Goal: Task Accomplishment & Management: Use online tool/utility

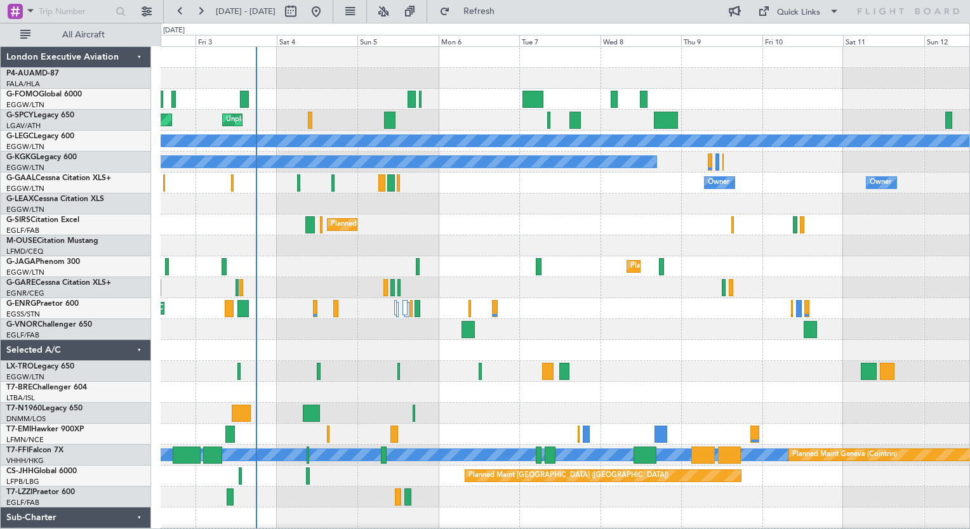
click at [325, 400] on div "Unplanned Maint [GEOGRAPHIC_DATA] Planned Maint [GEOGRAPHIC_DATA] A/C Unavailab…" at bounding box center [565, 298] width 809 height 503
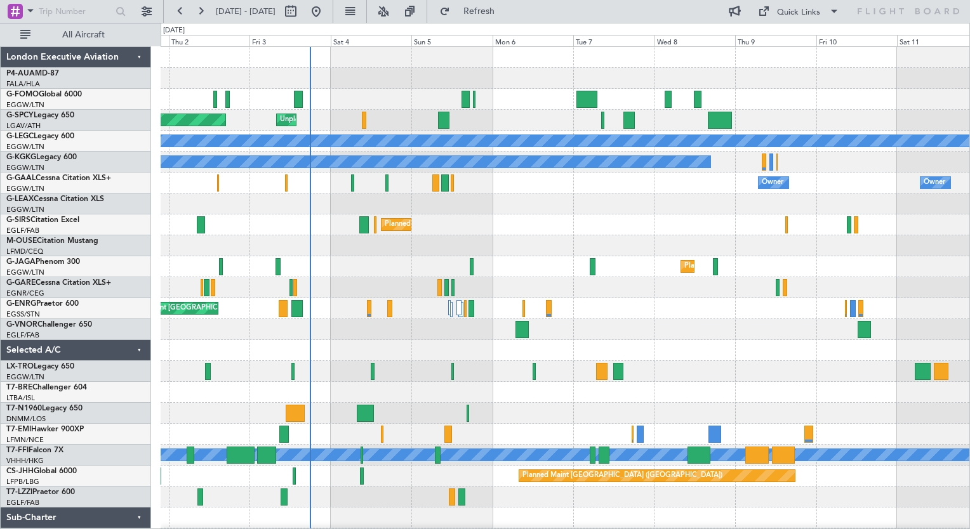
click at [348, 529] on html "[DATE] - [DATE] Refresh Quick Links All Aircraft Planned Maint [GEOGRAPHIC_DATA…" at bounding box center [485, 264] width 970 height 529
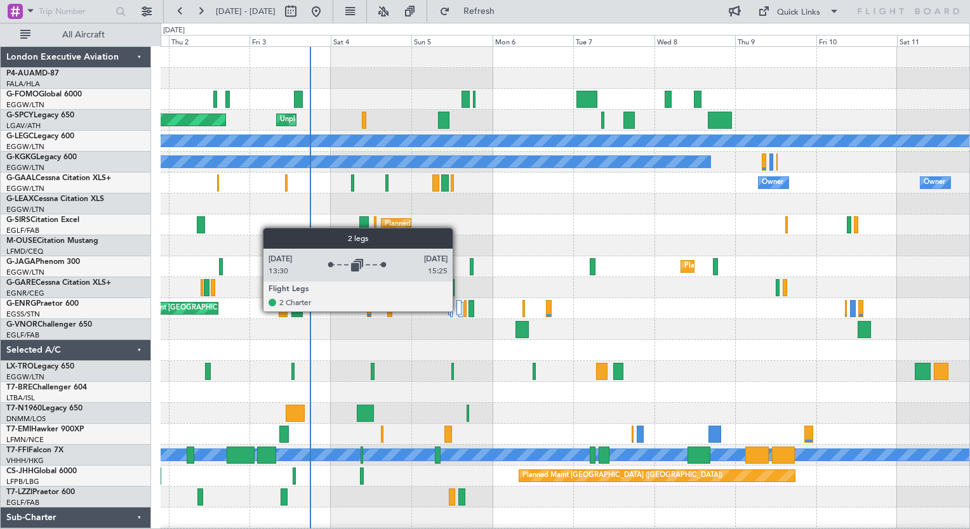
click at [458, 311] on div at bounding box center [458, 307] width 5 height 15
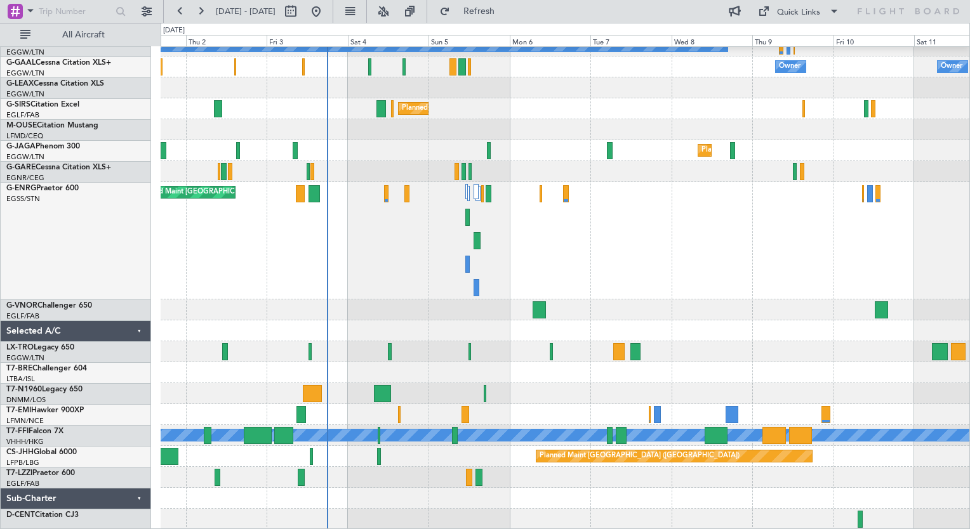
scroll to position [116, 0]
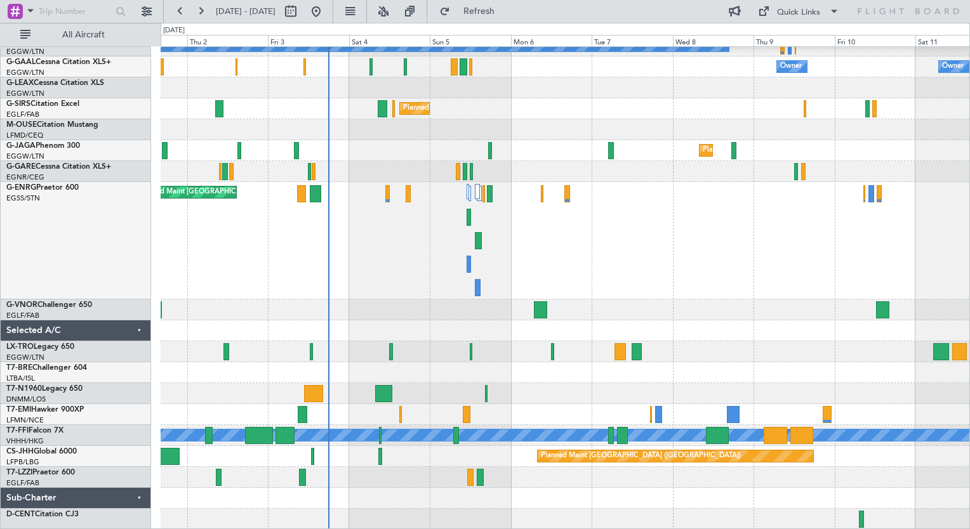
click at [396, 258] on div "Planned Maint [GEOGRAPHIC_DATA] ([GEOGRAPHIC_DATA]) Planned Maint [GEOGRAPHIC_D…" at bounding box center [565, 240] width 809 height 117
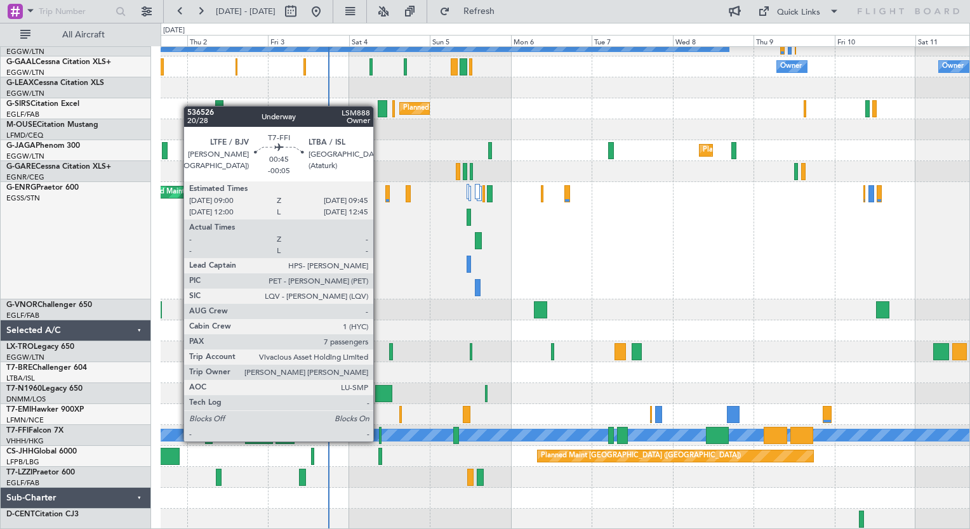
click at [379, 441] on div at bounding box center [380, 435] width 3 height 17
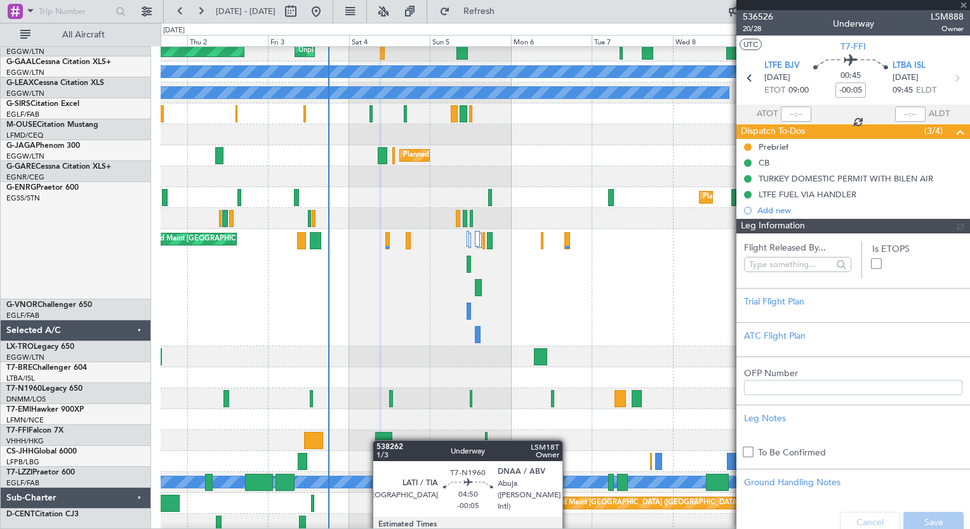
scroll to position [69, 0]
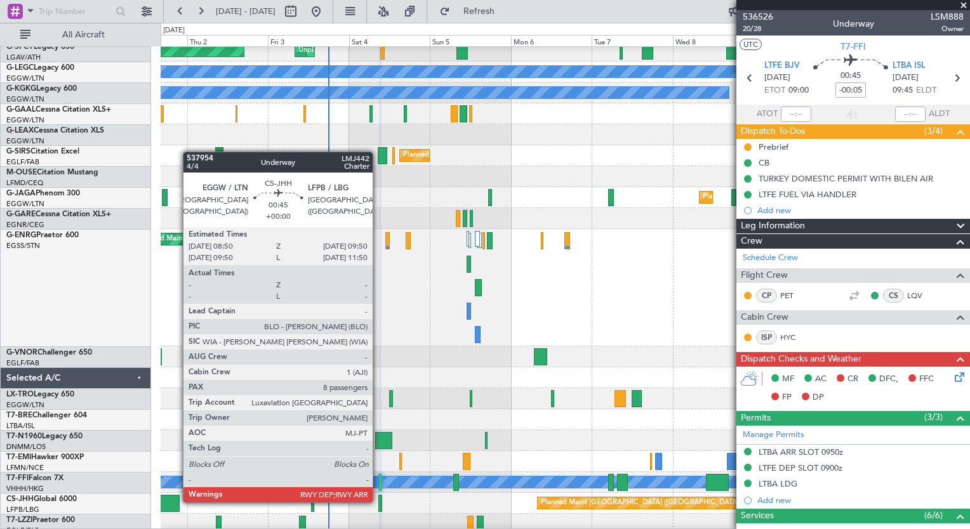
click at [378, 502] on div at bounding box center [380, 503] width 4 height 17
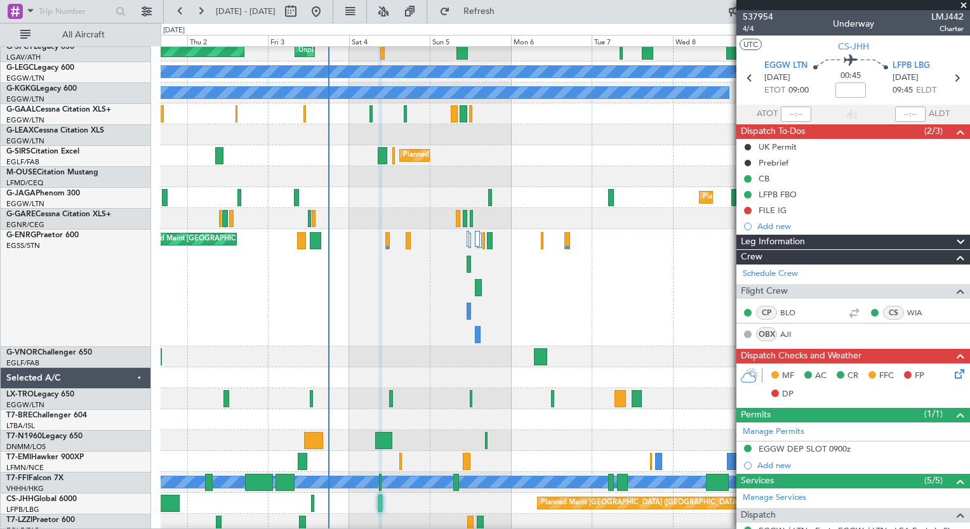
click at [964, 6] on span at bounding box center [963, 5] width 13 height 11
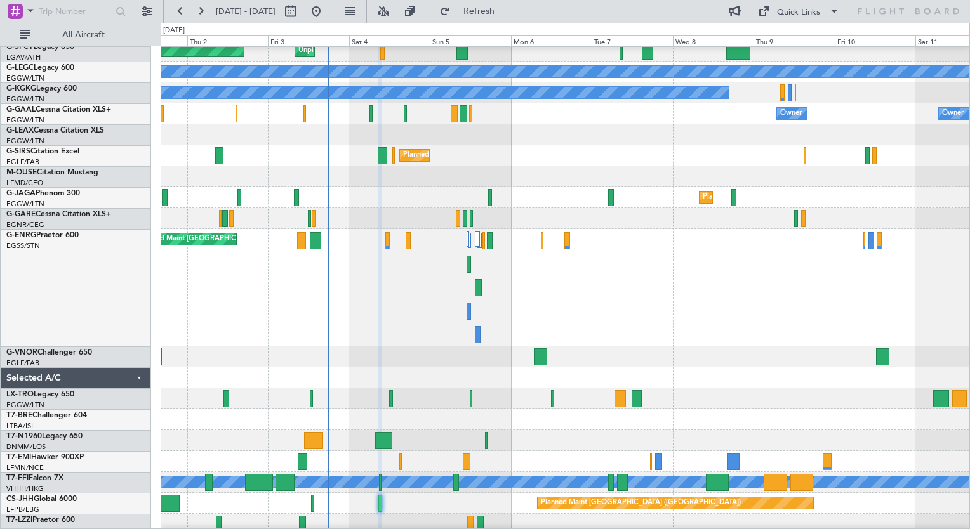
type input "0"
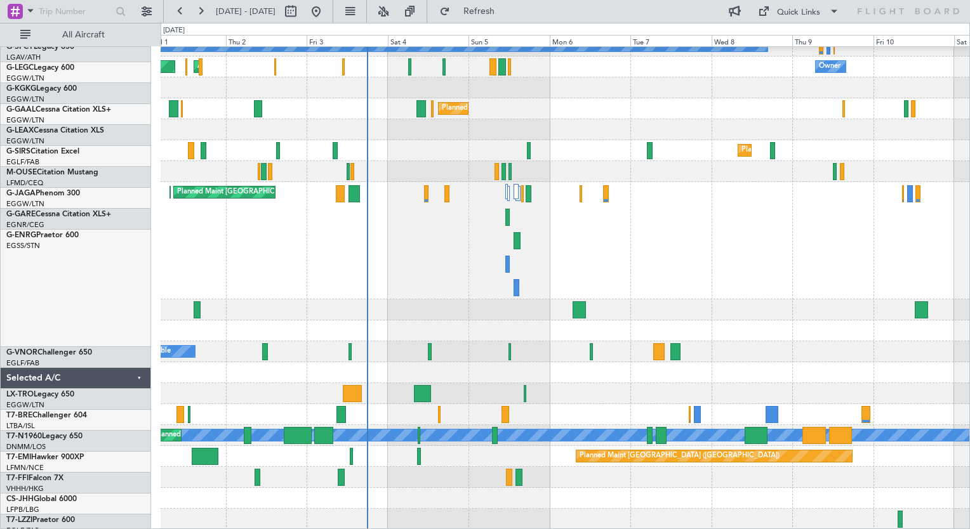
scroll to position [116, 0]
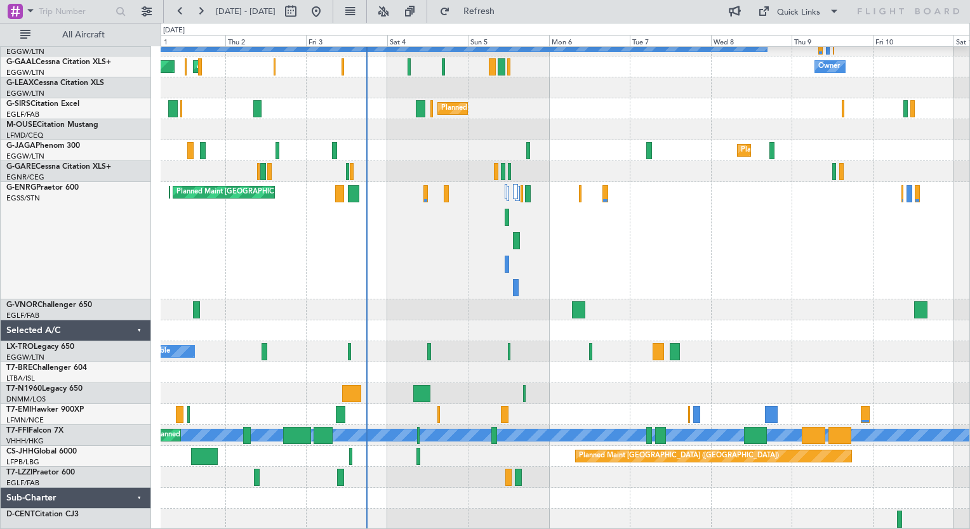
click at [569, 243] on div "A/C Unavailable [GEOGRAPHIC_DATA] ([GEOGRAPHIC_DATA]) A/C Unavailable [GEOGRAPH…" at bounding box center [565, 230] width 809 height 599
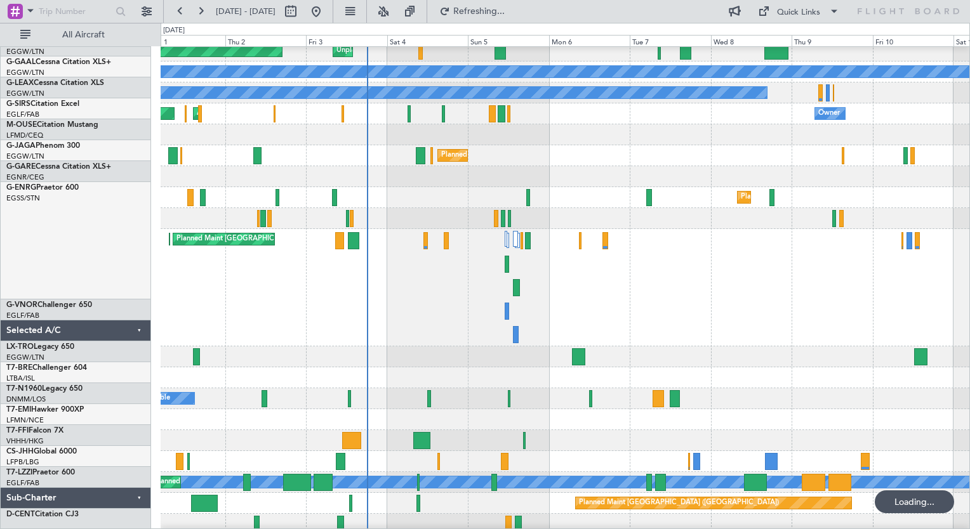
scroll to position [69, 0]
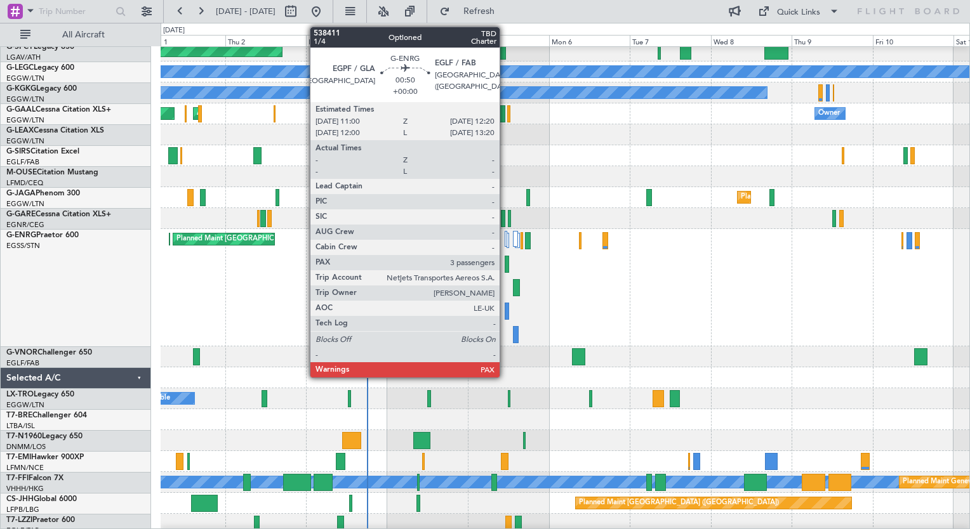
click at [505, 314] on div at bounding box center [507, 311] width 5 height 17
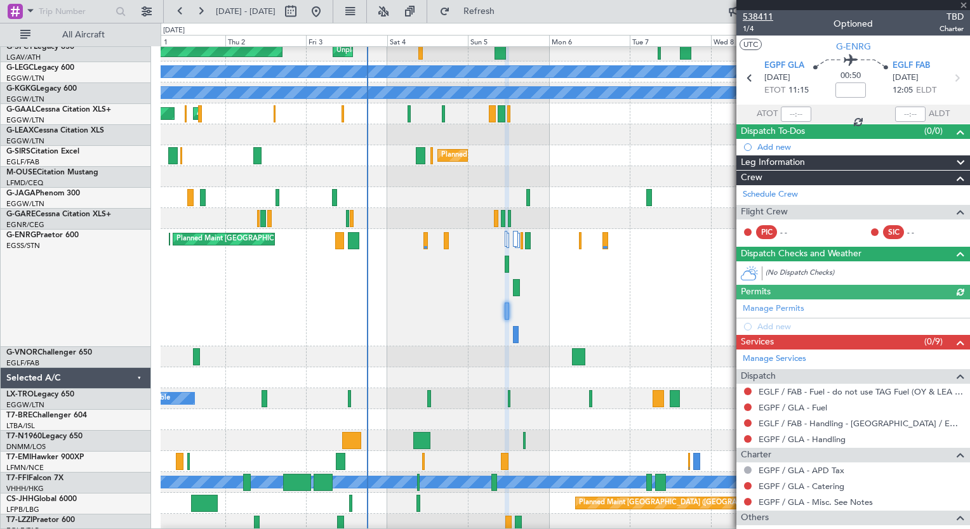
click at [757, 16] on span "538411" at bounding box center [758, 16] width 30 height 13
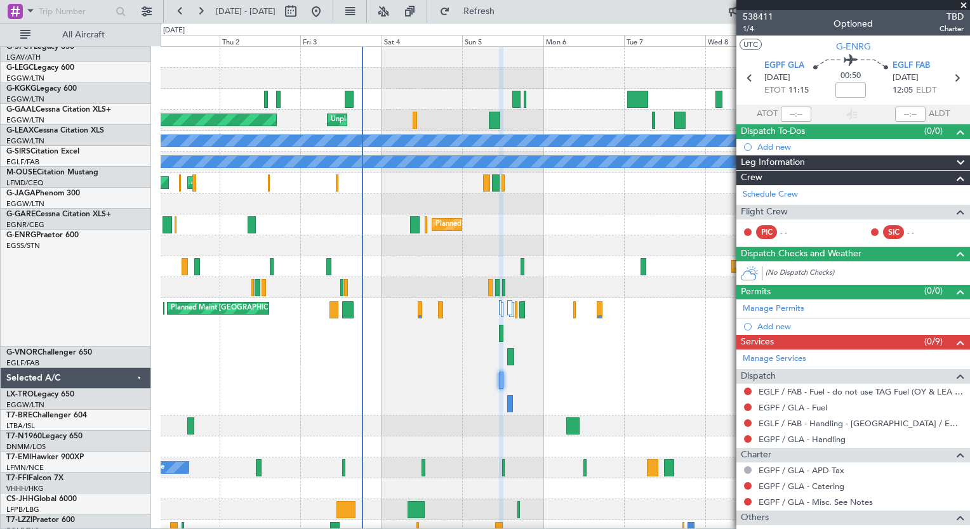
scroll to position [0, 0]
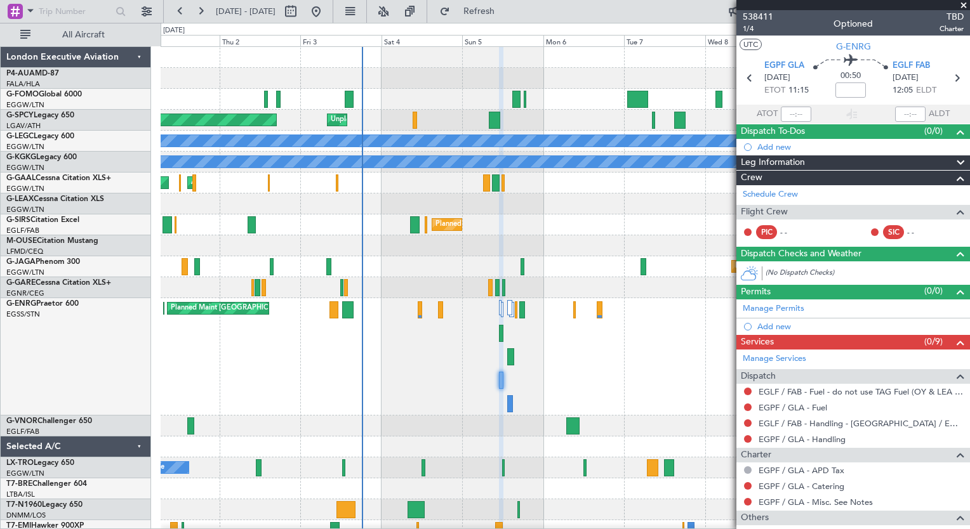
click at [448, 449] on div "Planned Maint [GEOGRAPHIC_DATA] Unplanned Maint [GEOGRAPHIC_DATA] A/C Unavailab…" at bounding box center [565, 346] width 809 height 599
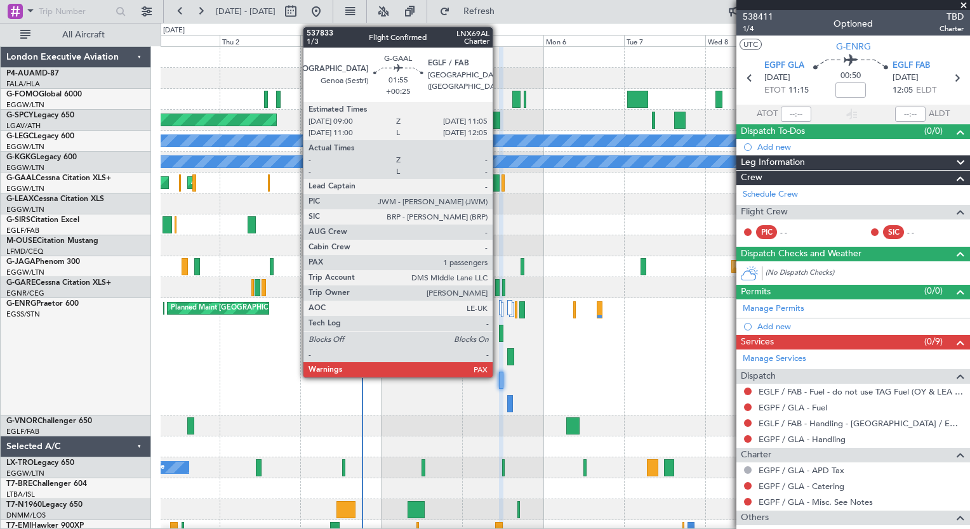
click at [498, 182] on div at bounding box center [496, 183] width 8 height 17
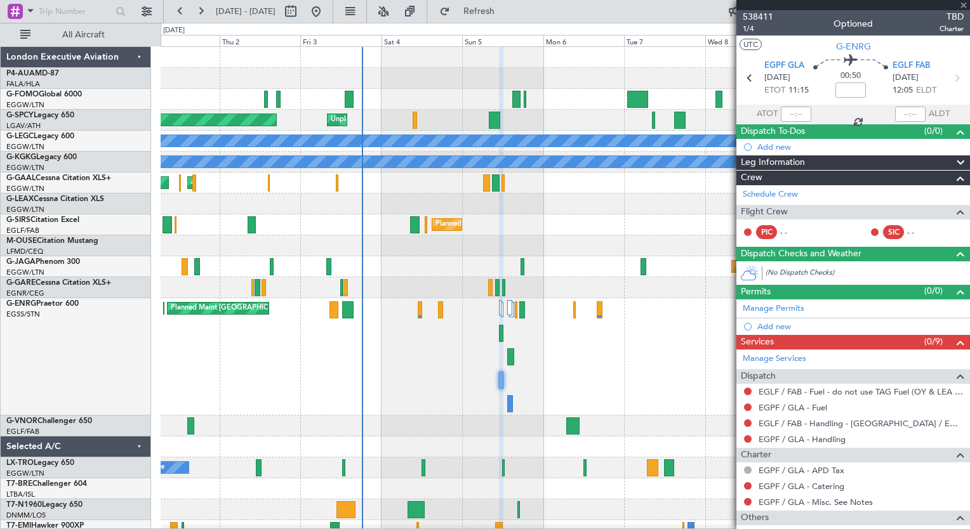
type input "+00:25"
type input "1"
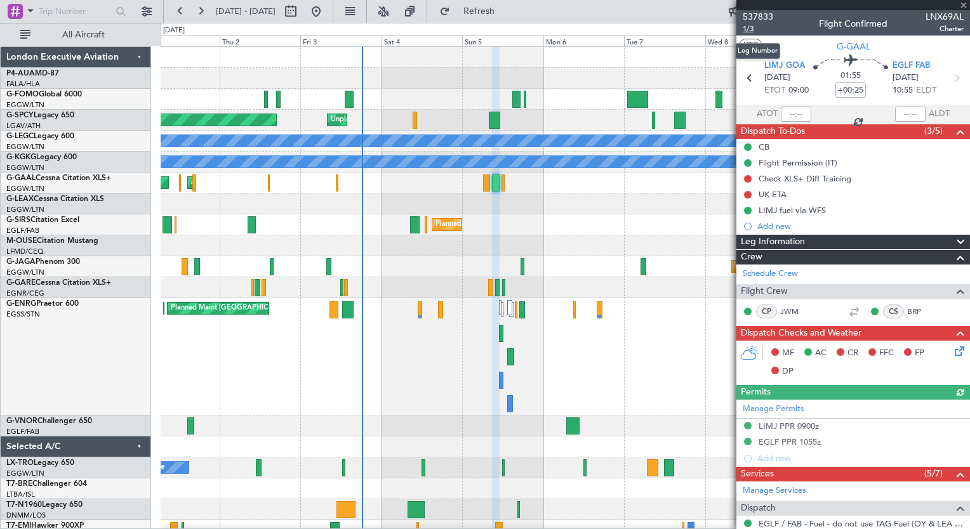
click at [748, 30] on span "1/3" at bounding box center [758, 28] width 30 height 11
click at [510, 19] on button "Refresh" at bounding box center [472, 11] width 76 height 20
click at [203, 10] on button at bounding box center [200, 11] width 20 height 20
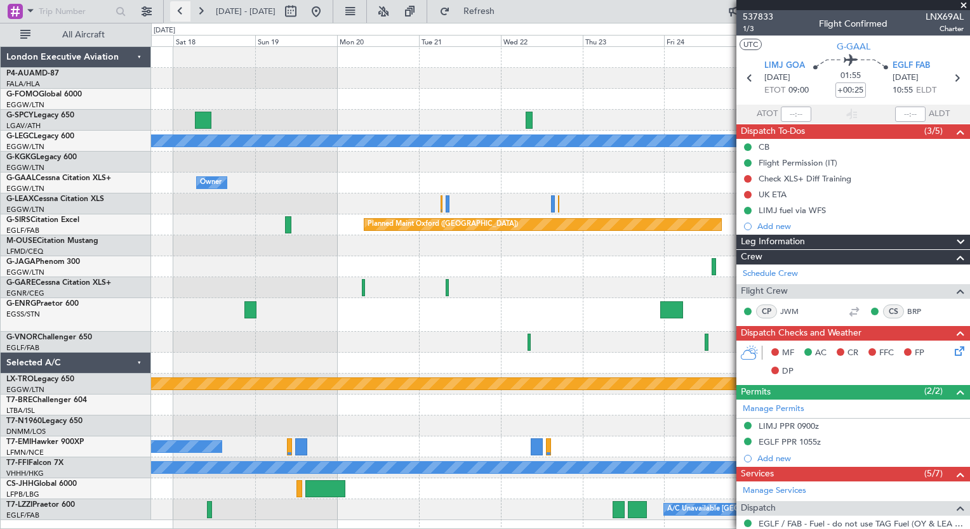
click at [173, 10] on button at bounding box center [180, 11] width 20 height 20
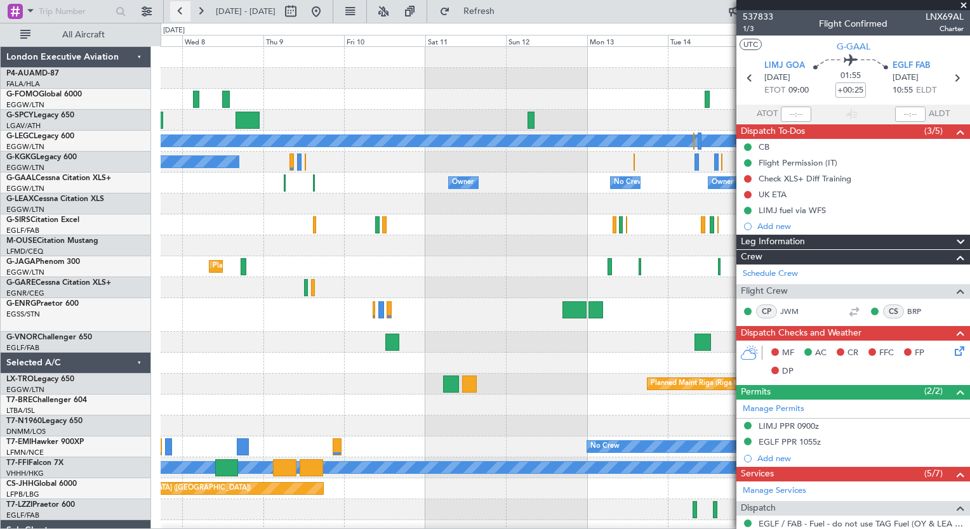
click at [183, 16] on button at bounding box center [180, 11] width 20 height 20
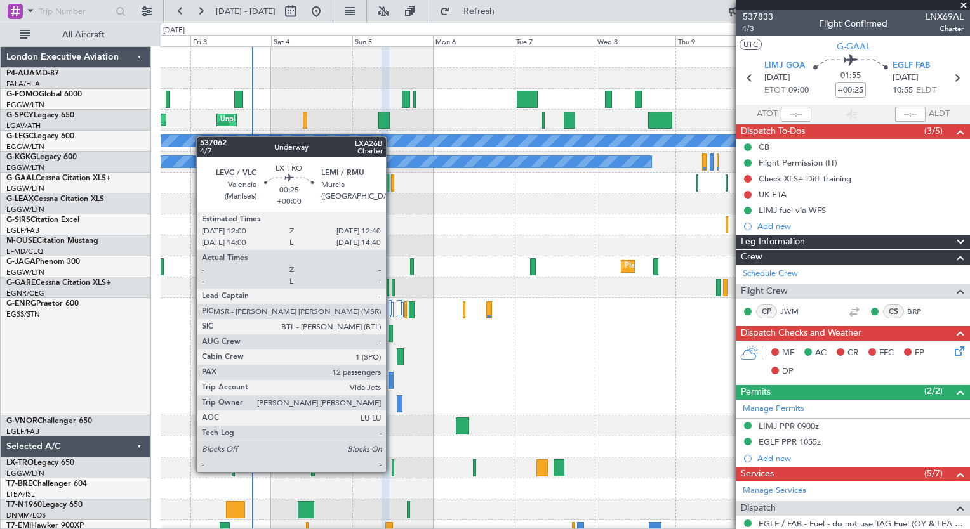
click at [392, 471] on div at bounding box center [393, 468] width 3 height 17
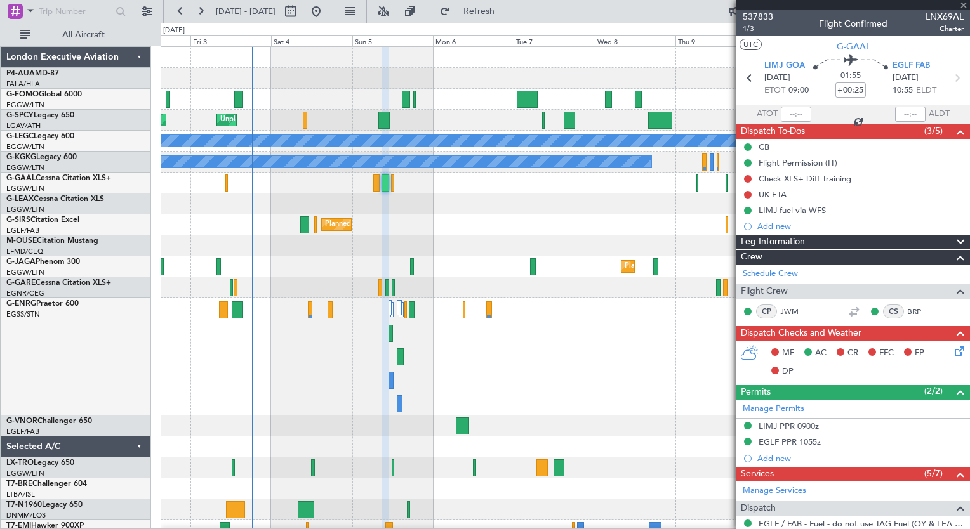
type input "12"
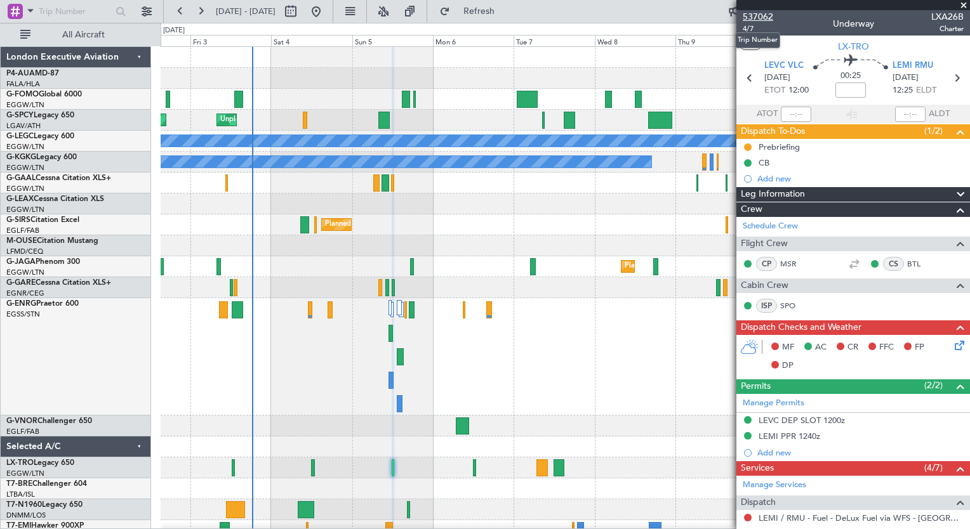
click at [761, 21] on span "537062" at bounding box center [758, 16] width 30 height 13
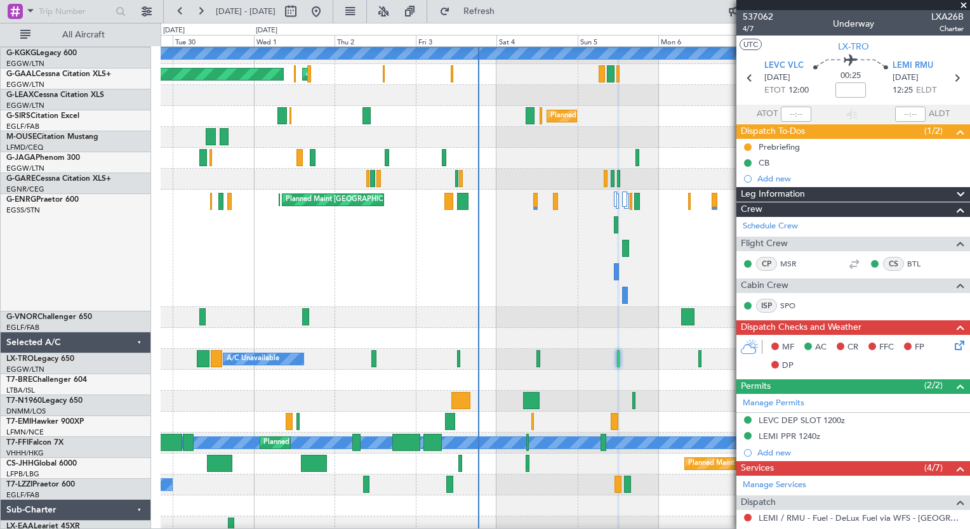
scroll to position [116, 0]
